Goal: Transaction & Acquisition: Purchase product/service

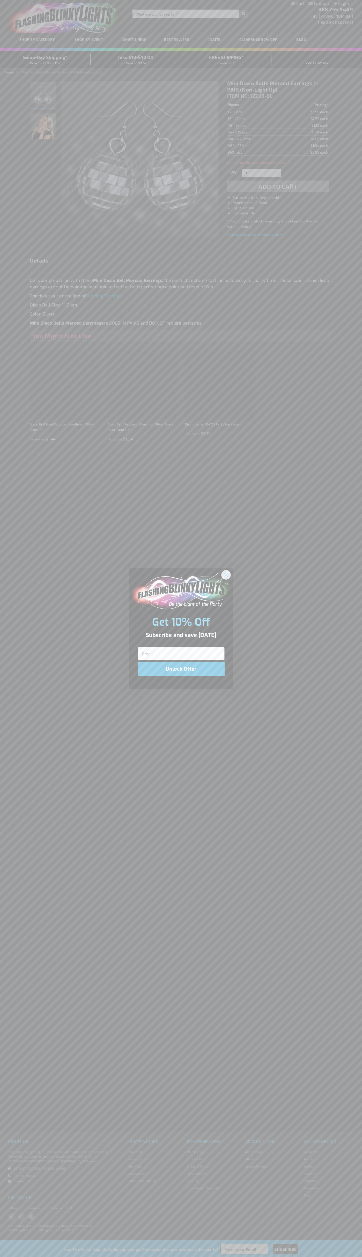
click at [226, 574] on icon "Close dialog" at bounding box center [226, 575] width 4 height 4
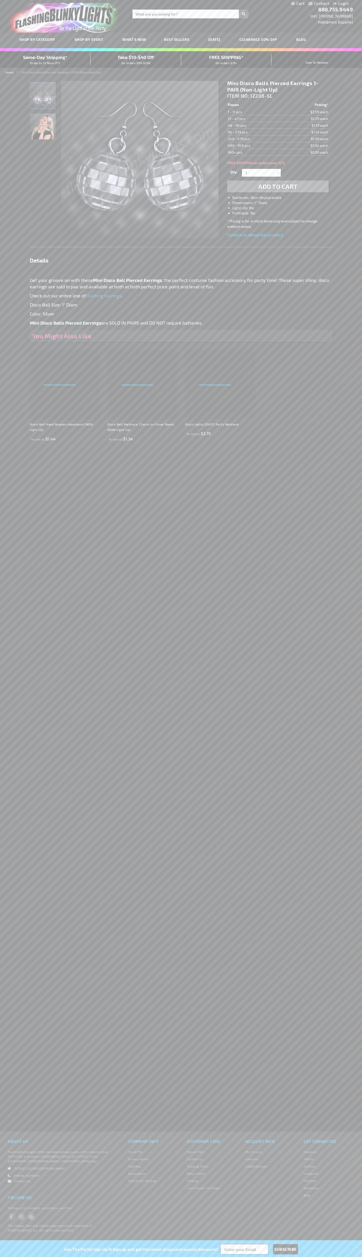
click at [278, 186] on span "Add to Cart" at bounding box center [277, 186] width 39 height 7
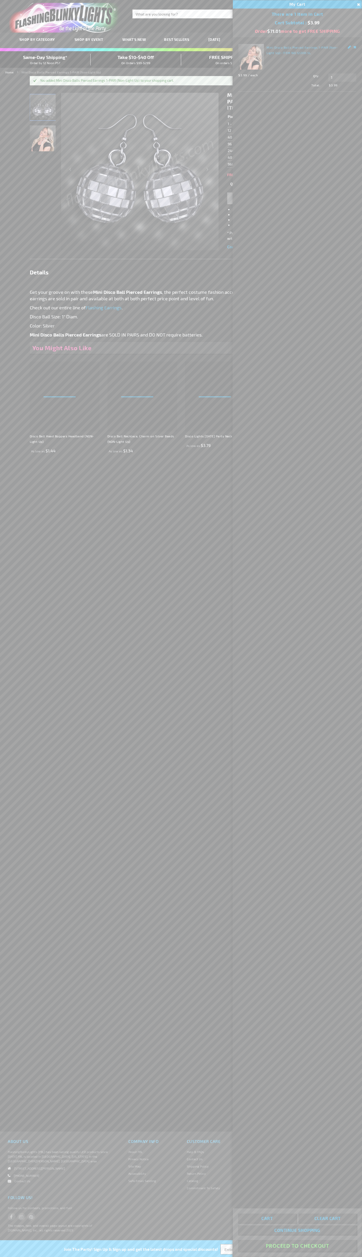
click at [297, 1245] on button "Proceed To Checkout" at bounding box center [297, 1246] width 118 height 12
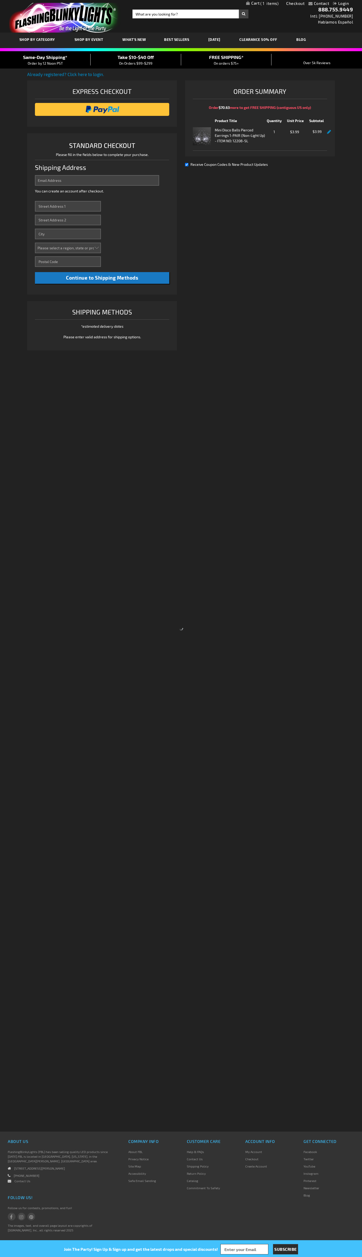
select select "US"
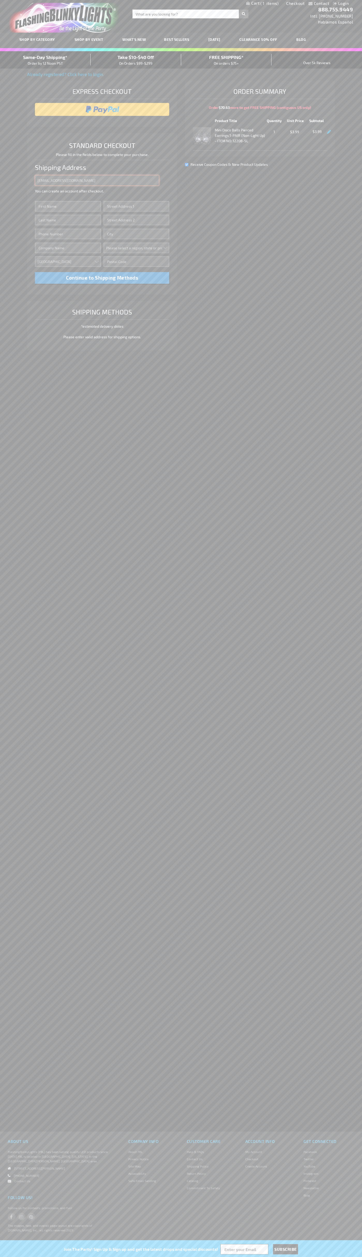
type input "[EMAIL_ADDRESS][DOMAIN_NAME]"
type input "[PERSON_NAME]"
type input "[STREET_ADDRESS]"
type input "First floor"
type input "boulder"
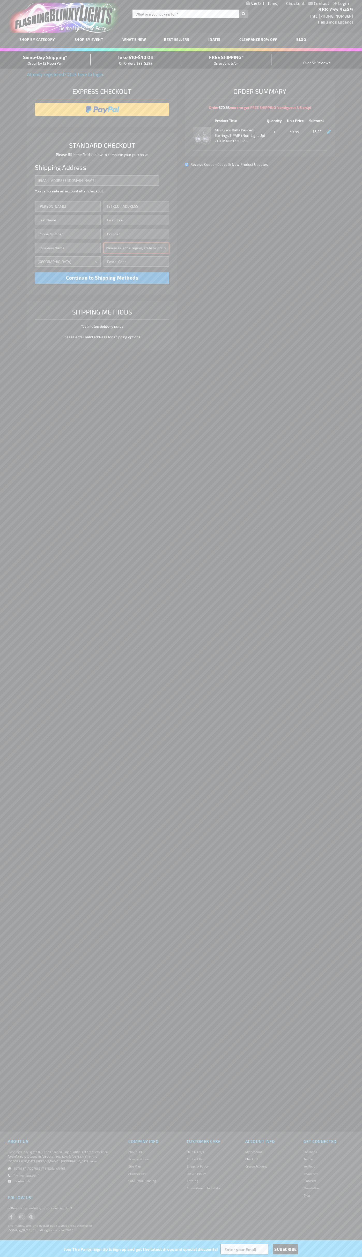
select select "13"
type input "80302"
type input "[PERSON_NAME]"
type input "6502530000"
type input "[PERSON_NAME]"
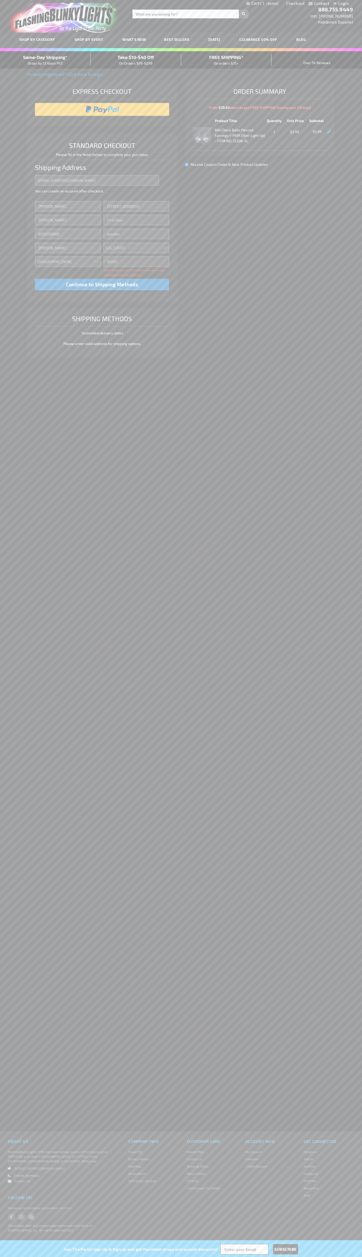
click at [45, 60] on div "Same-Day Shipping* Order by 12 Noon PST" at bounding box center [45, 60] width 90 height 12
click at [102, 109] on input "image" at bounding box center [101, 109] width 129 height 10
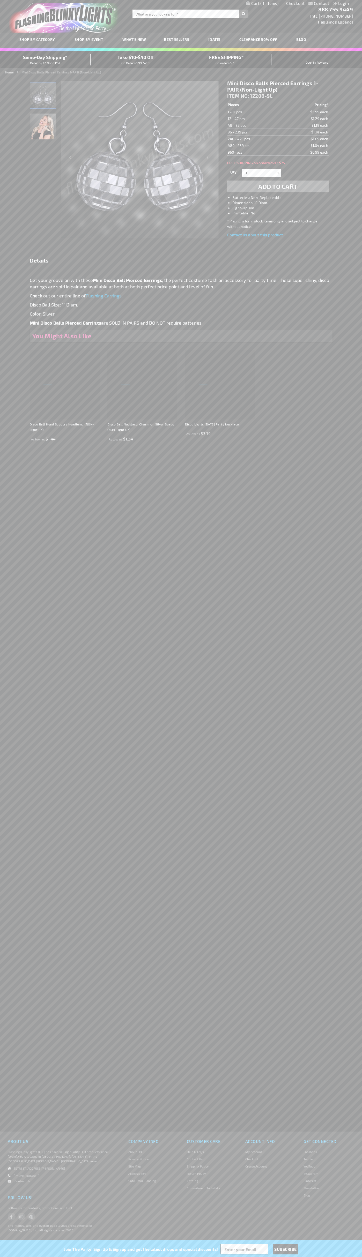
click at [262, 4] on span "1" at bounding box center [269, 3] width 18 height 5
